Goal: Download file/media

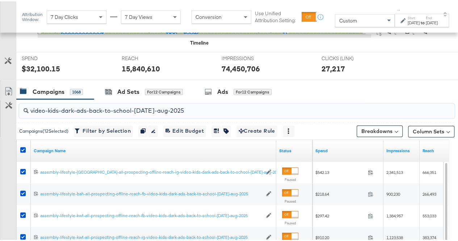
scroll to position [257, 0]
paste input "beauty-boosting-back-to-schoo"
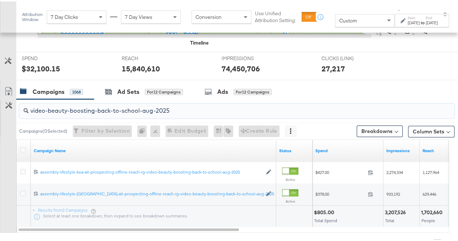
type input "video-beauty-boosting-back-to-school-aug-2025"
click at [22, 147] on icon at bounding box center [22, 148] width 5 height 5
click at [0, 0] on input "checkbox" at bounding box center [0, 0] width 0 height 0
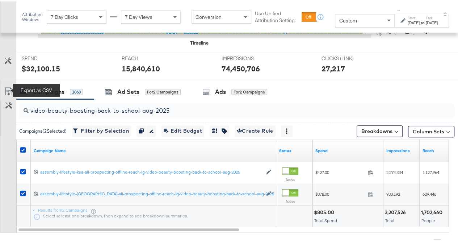
click at [9, 90] on icon at bounding box center [8, 89] width 9 height 9
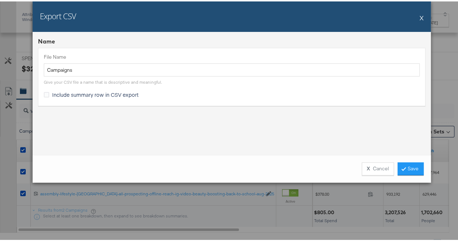
click at [154, 75] on div "Give your CSV file a name that is descriptive and meaningful." at bounding box center [232, 79] width 376 height 9
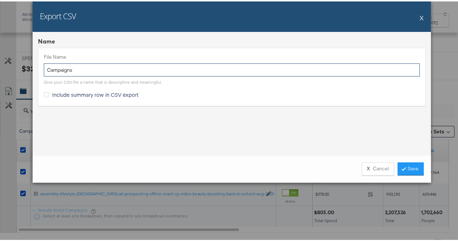
click at [159, 68] on input "Campaigns" at bounding box center [232, 68] width 376 height 13
paste input "video-beauty-boosting-back-to-school-aug-2025"
type input "video-beauty-boosting-back-to-school-aug-2025"
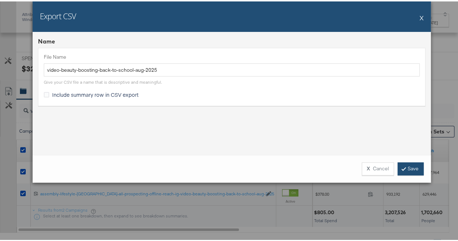
click at [407, 165] on link "Save" at bounding box center [411, 167] width 26 height 13
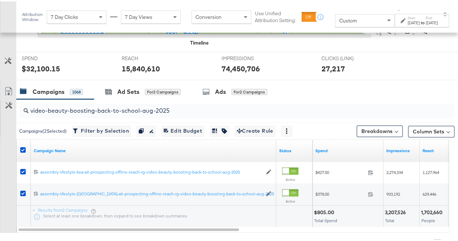
click at [134, 110] on input "video-beauty-boosting-back-to-school-aug-2025" at bounding box center [223, 106] width 388 height 14
paste input "dark-ads"
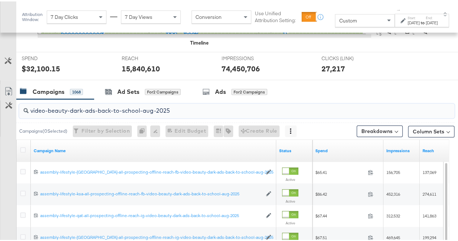
type input "video-beauty-dark-ads-back-to-school-aug-2025"
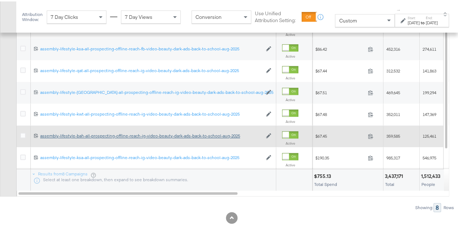
scroll to position [293, 0]
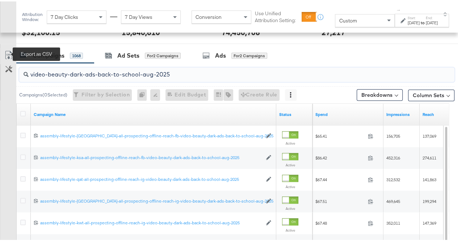
click at [9, 51] on icon at bounding box center [8, 53] width 9 height 9
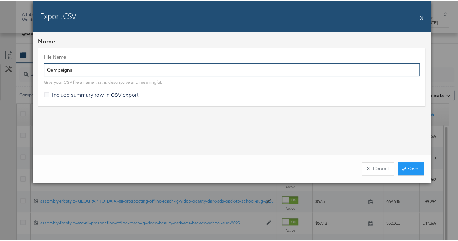
click at [95, 66] on input "Campaigns" at bounding box center [232, 68] width 376 height 13
paste input "video-beauty-dark-ads-back-to-school-aug-2025"
type input "video-beauty-dark-ads-back-to-school-aug-2025"
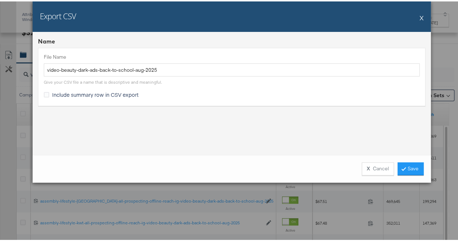
click at [178, 125] on div "Name File Name video-beauty-dark-ads-back-to-school-aug-2025 Give your CSV file…" at bounding box center [232, 91] width 398 height 123
click at [410, 169] on link "Save" at bounding box center [411, 167] width 26 height 13
